Goal: Task Accomplishment & Management: Manage account settings

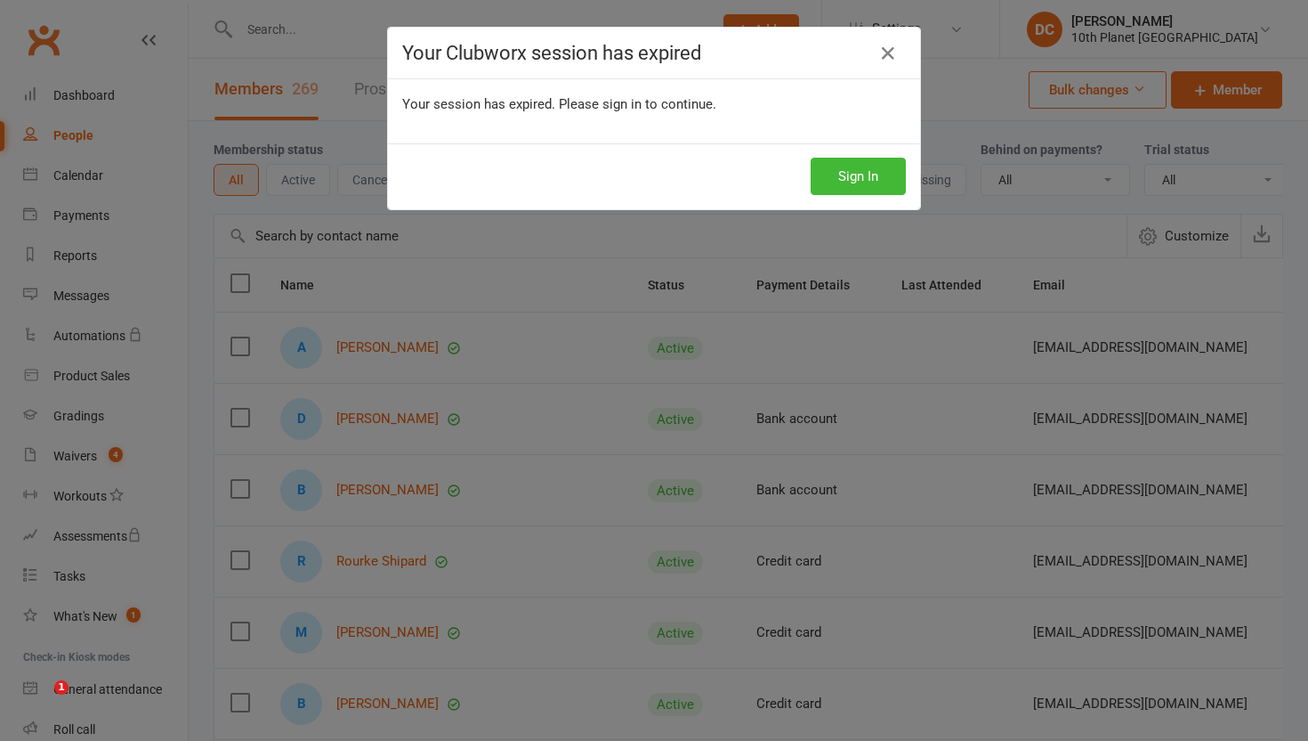
select select "100"
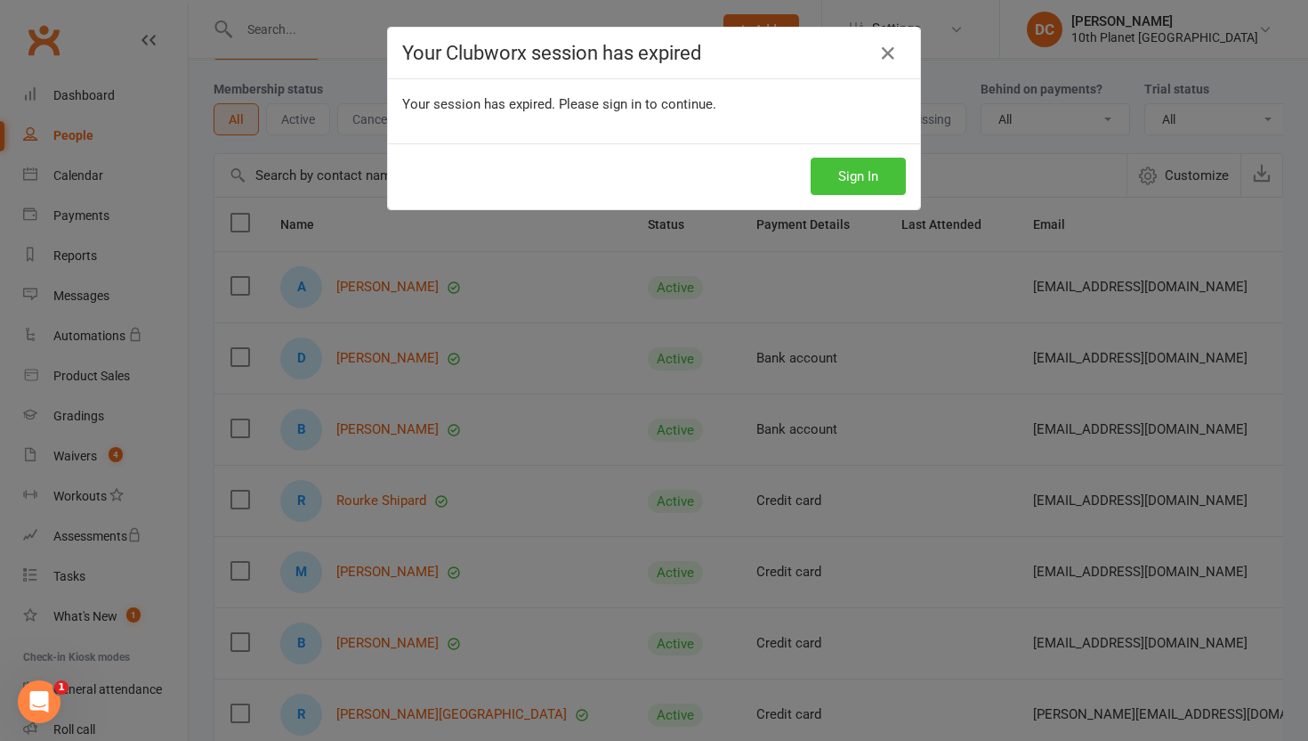
click at [872, 182] on button "Sign In" at bounding box center [858, 176] width 95 height 37
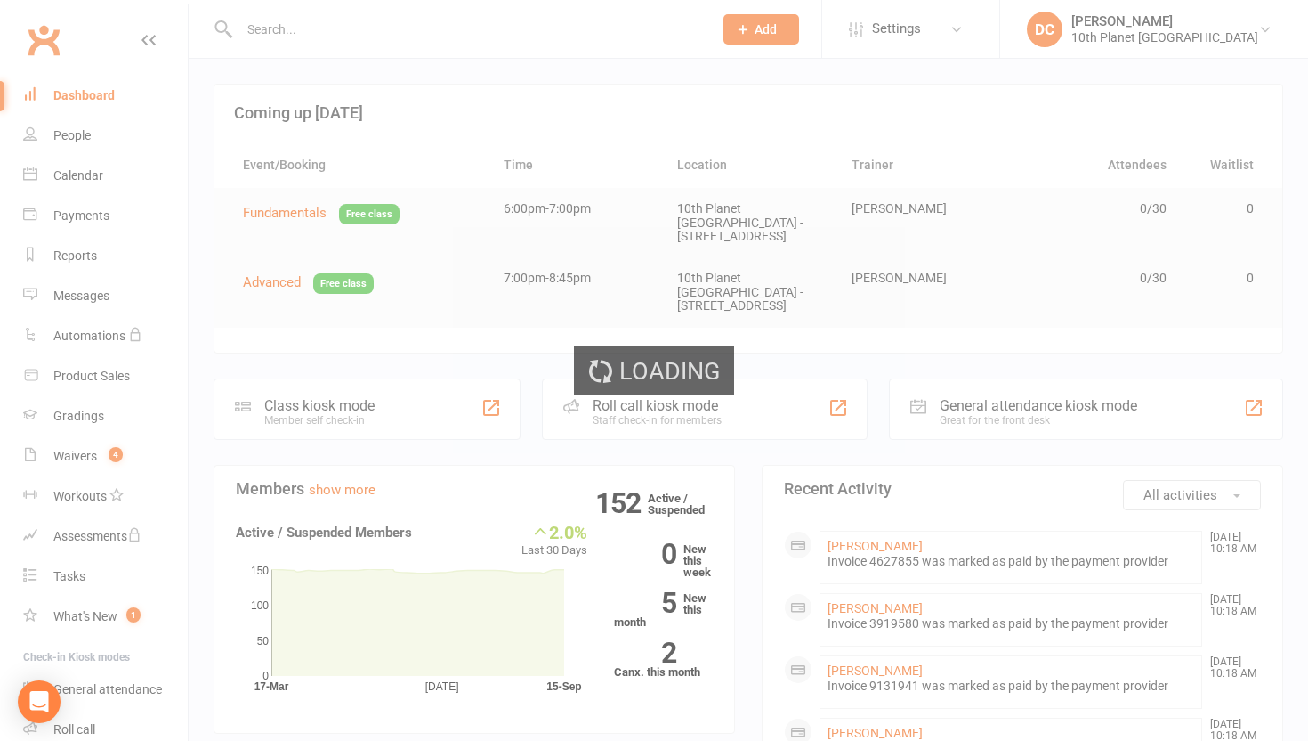
select select "100"
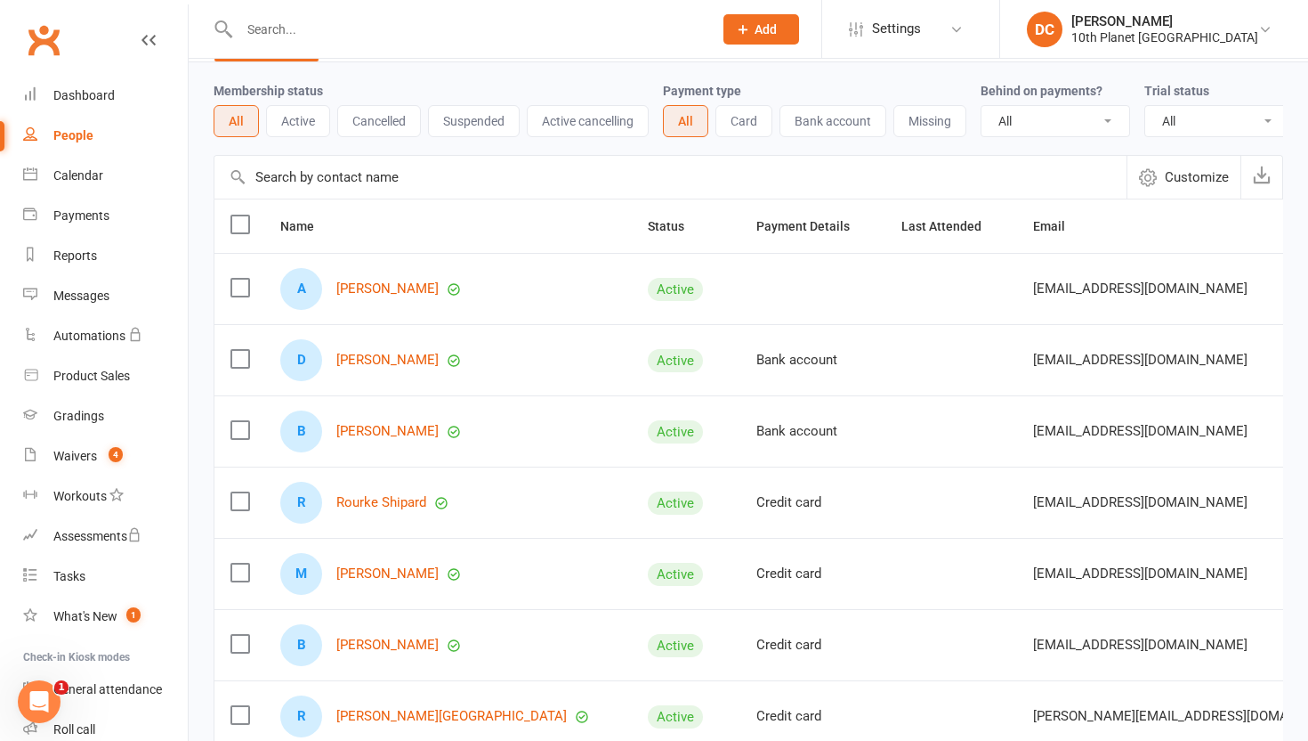
scroll to position [60, 0]
